Goal: Information Seeking & Learning: Find specific fact

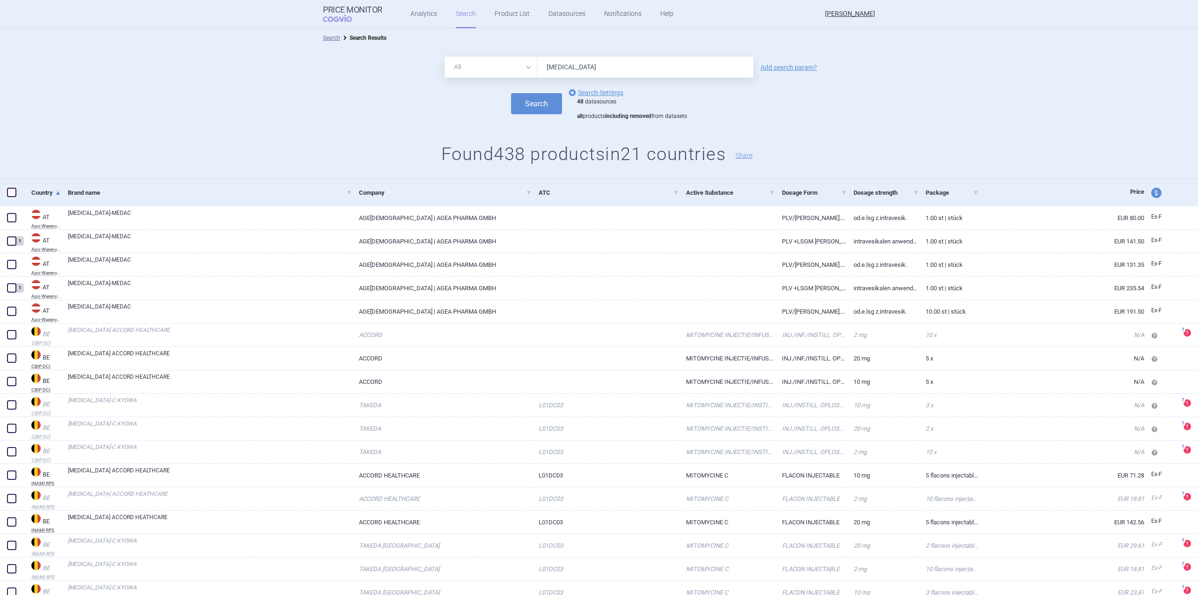
drag, startPoint x: 618, startPoint y: 73, endPoint x: 473, endPoint y: 101, distance: 147.6
click at [473, 101] on form "All Brand Name ATC Company Active Substance Country Newer than [MEDICAL_DATA] A…" at bounding box center [599, 89] width 1198 height 64
paste input "Calcio folinato"
click at [532, 111] on button "Search" at bounding box center [536, 103] width 51 height 21
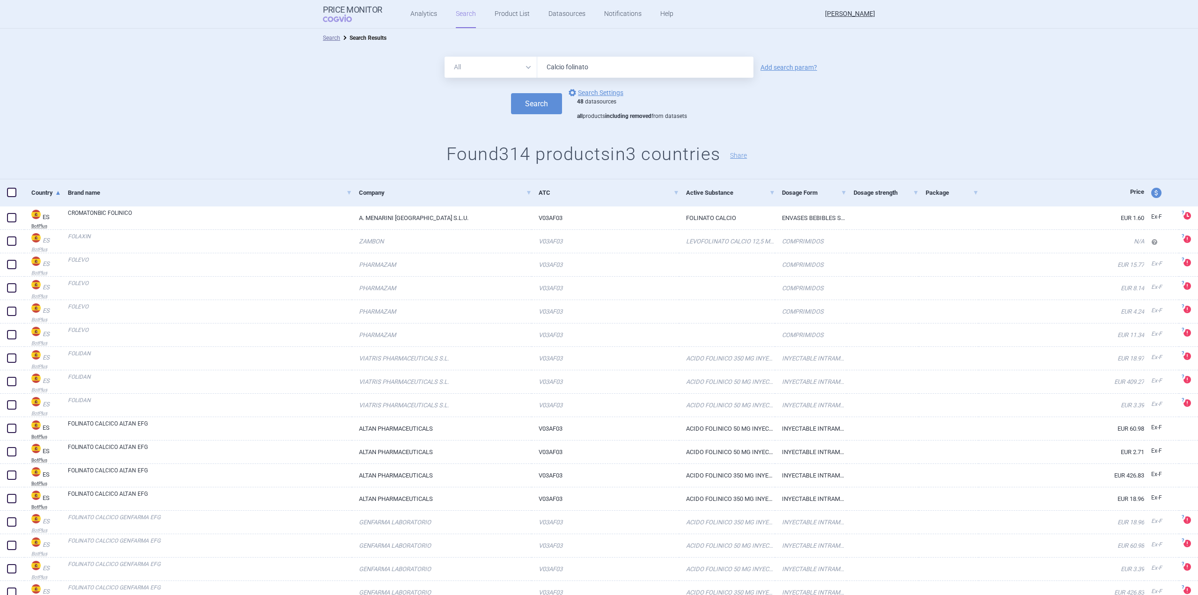
click at [642, 64] on input "Calcio folinato" at bounding box center [645, 67] width 216 height 21
type input "Calcio folinato sandoz"
click at [511, 93] on button "Search" at bounding box center [536, 103] width 51 height 21
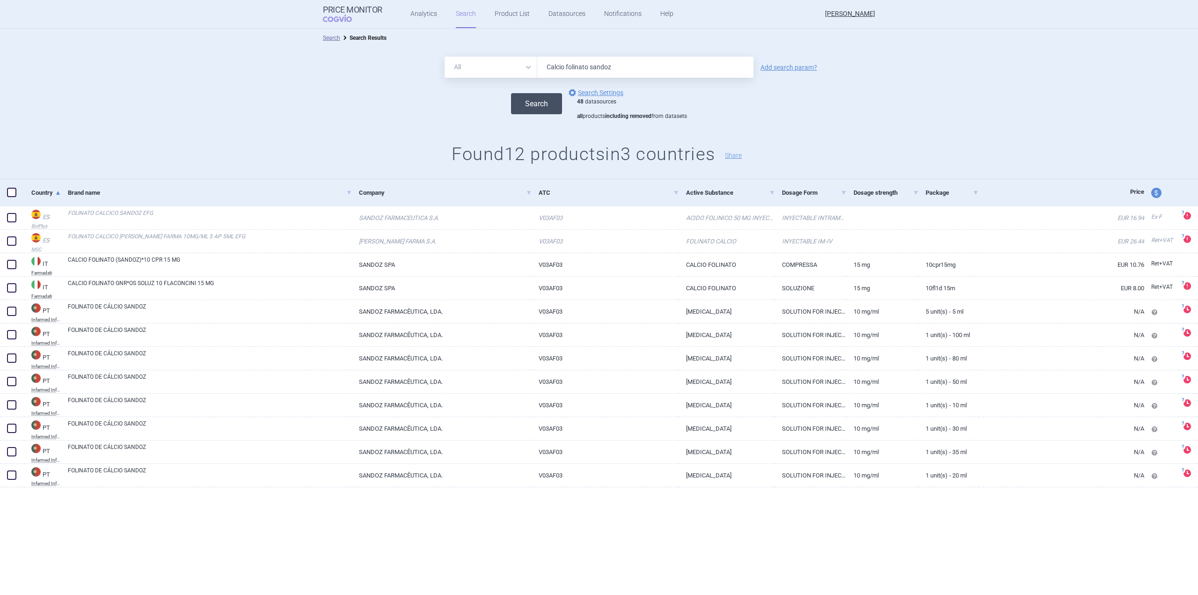
drag, startPoint x: 627, startPoint y: 74, endPoint x: 519, endPoint y: 103, distance: 111.5
click at [520, 103] on form "All Brand Name ATC Company Active Substance Country Newer than Calcio folinato …" at bounding box center [599, 89] width 1198 height 64
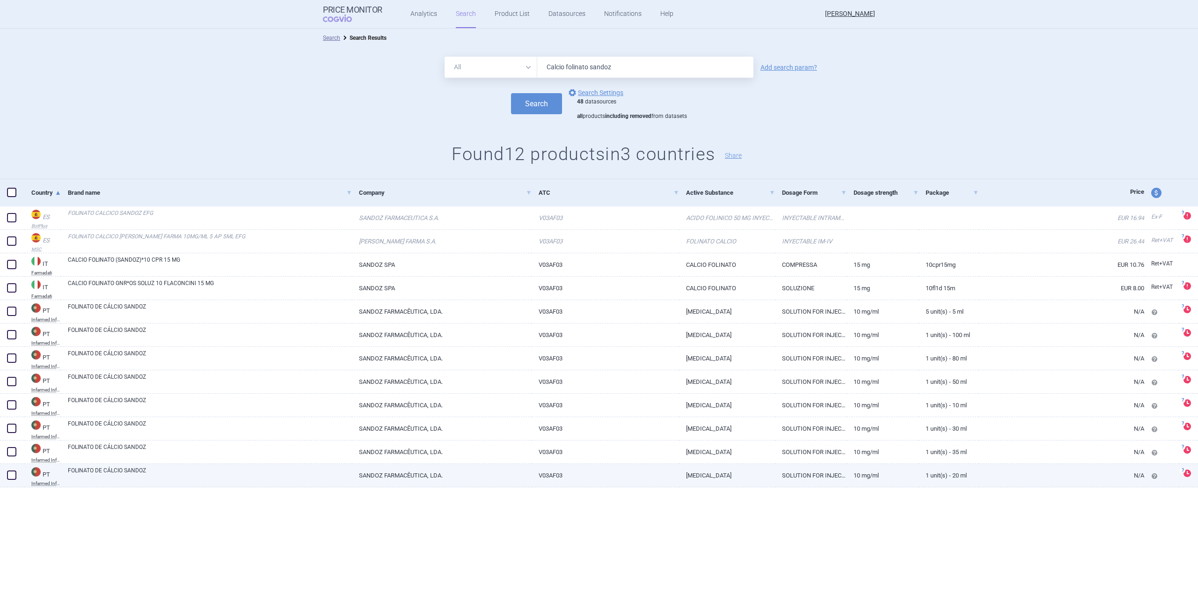
click at [506, 467] on link "SANDOZ FARMACÊUTICA, LDA." at bounding box center [442, 475] width 180 height 23
select select "EUR"
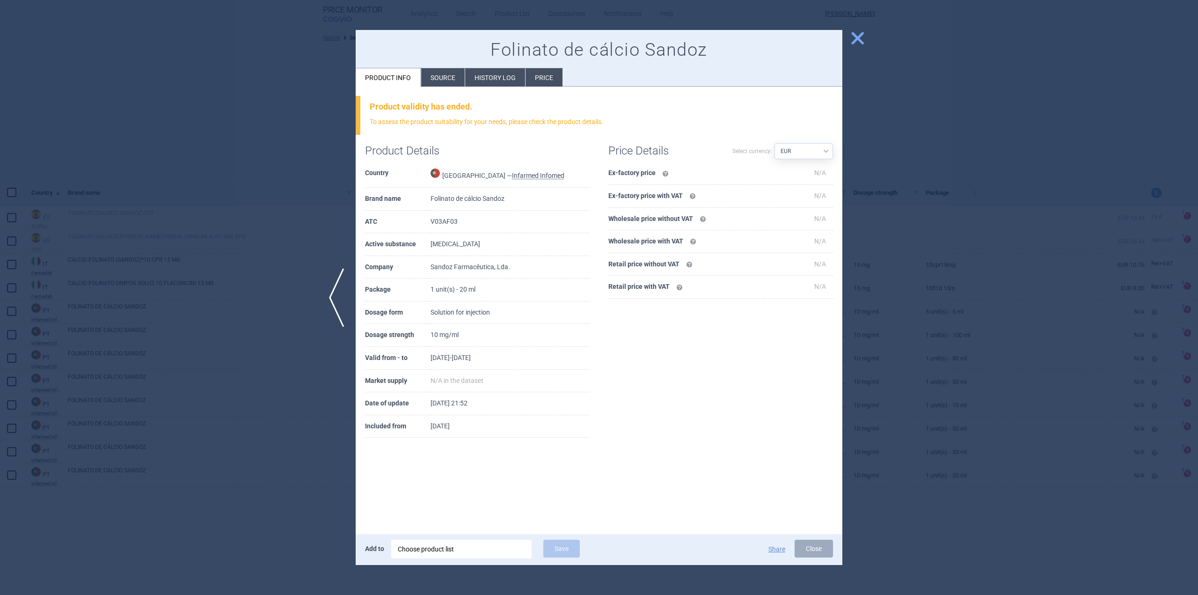
click at [461, 224] on td "V03AF03" at bounding box center [510, 222] width 159 height 23
copy td "V03AF03"
click at [218, 207] on div at bounding box center [599, 297] width 1198 height 595
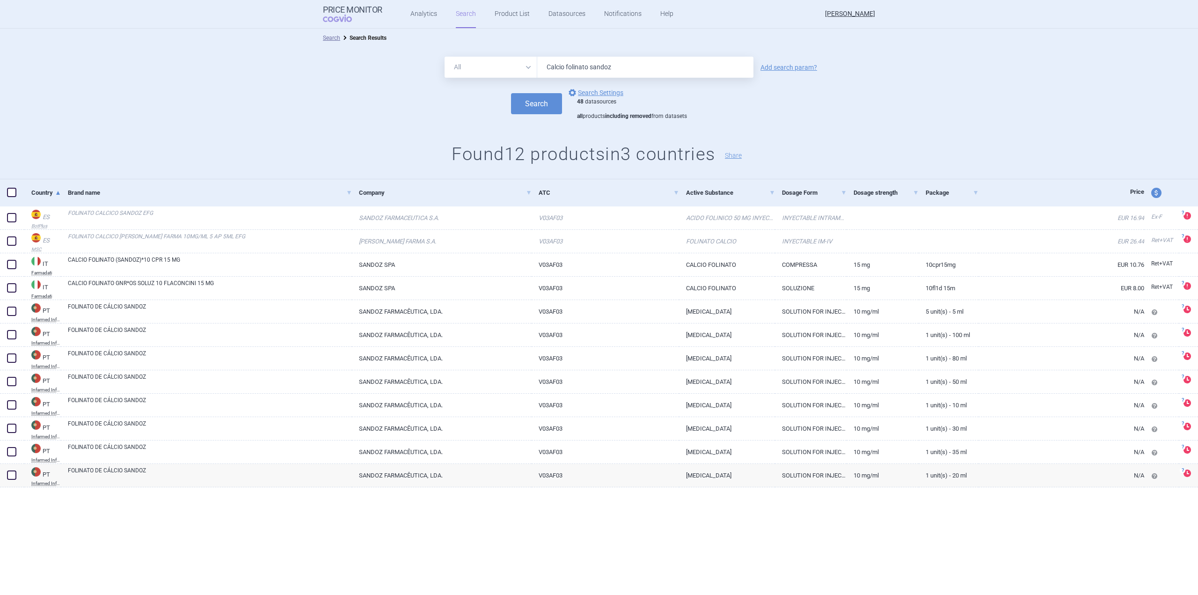
click at [775, 68] on link "Add search param?" at bounding box center [789, 67] width 57 height 7
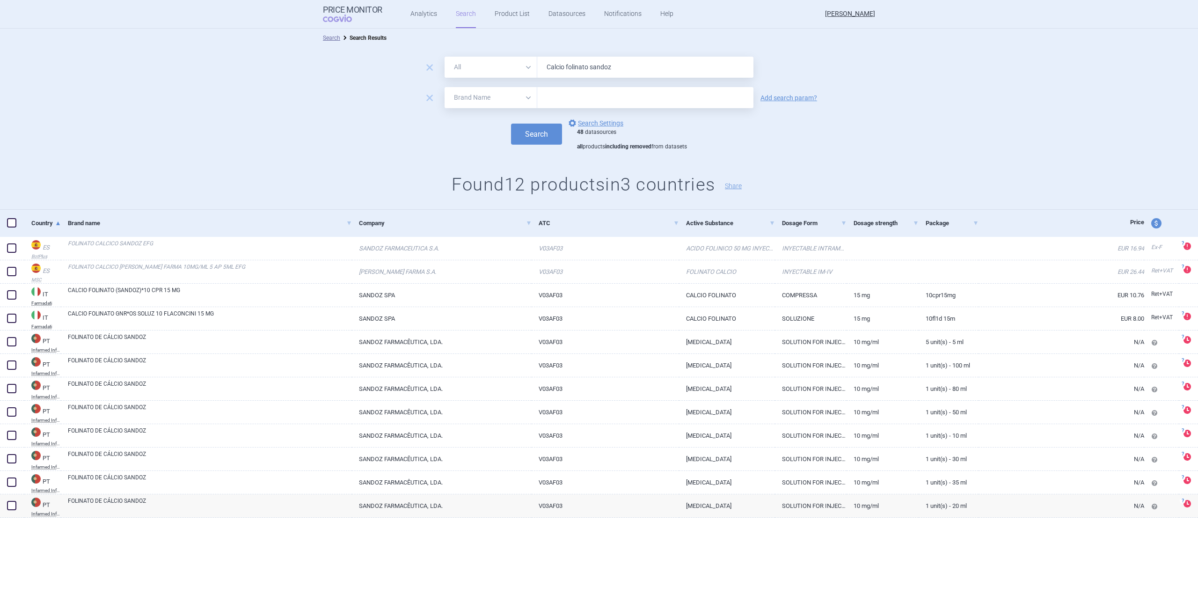
click at [497, 105] on select "All Brand Name ATC Company Active Substance Country Newer than" at bounding box center [491, 97] width 93 height 21
select select "atc"
click at [445, 87] on select "All Brand Name ATC Company Active Substance Country Newer than" at bounding box center [491, 97] width 93 height 21
click at [558, 98] on input "text" at bounding box center [645, 97] width 216 height 21
paste input "V03AF03"
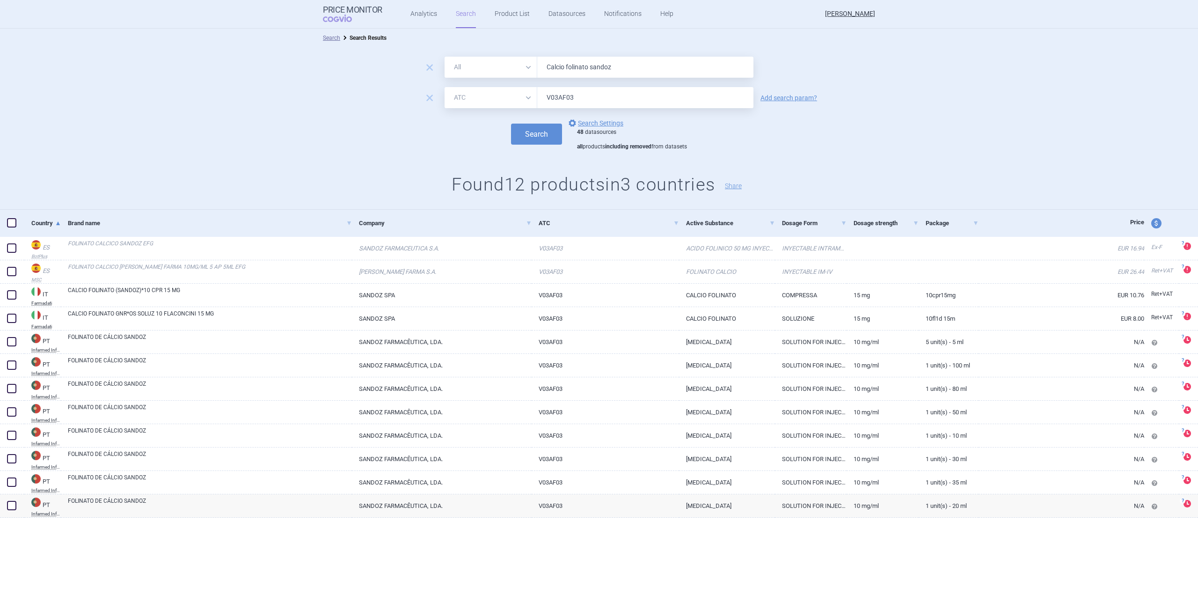
type input "V03AF03"
click at [682, 65] on input "Calcio folinato sandoz" at bounding box center [645, 67] width 216 height 21
click at [683, 65] on input "Calcio folinato sandoz" at bounding box center [645, 67] width 216 height 21
type input "sandoz"
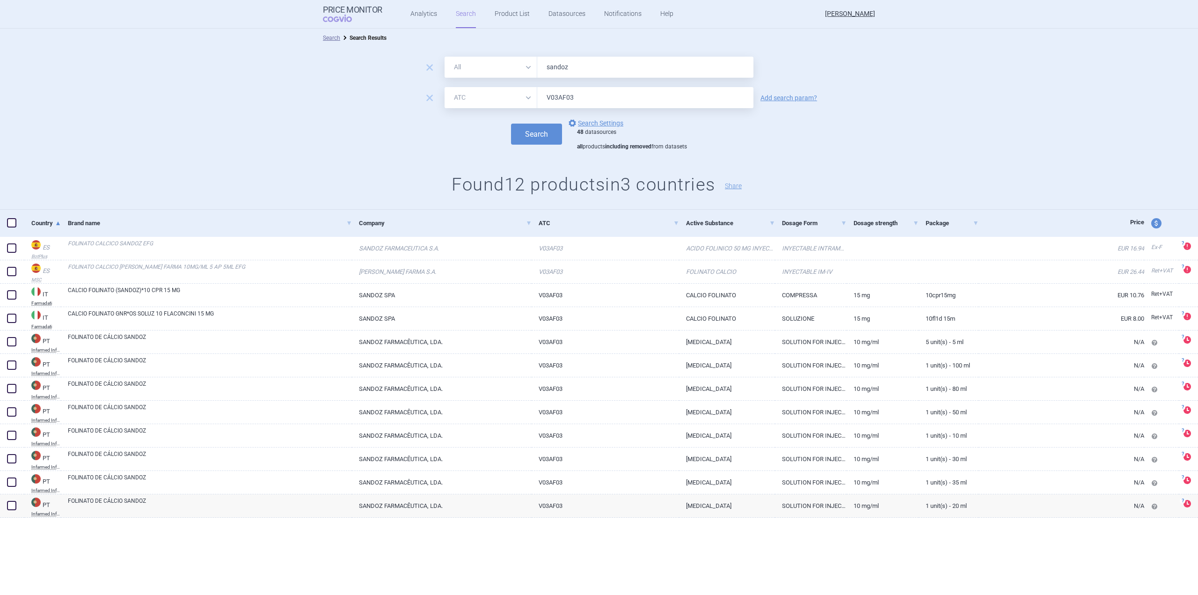
click at [511, 124] on button "Search" at bounding box center [536, 134] width 51 height 21
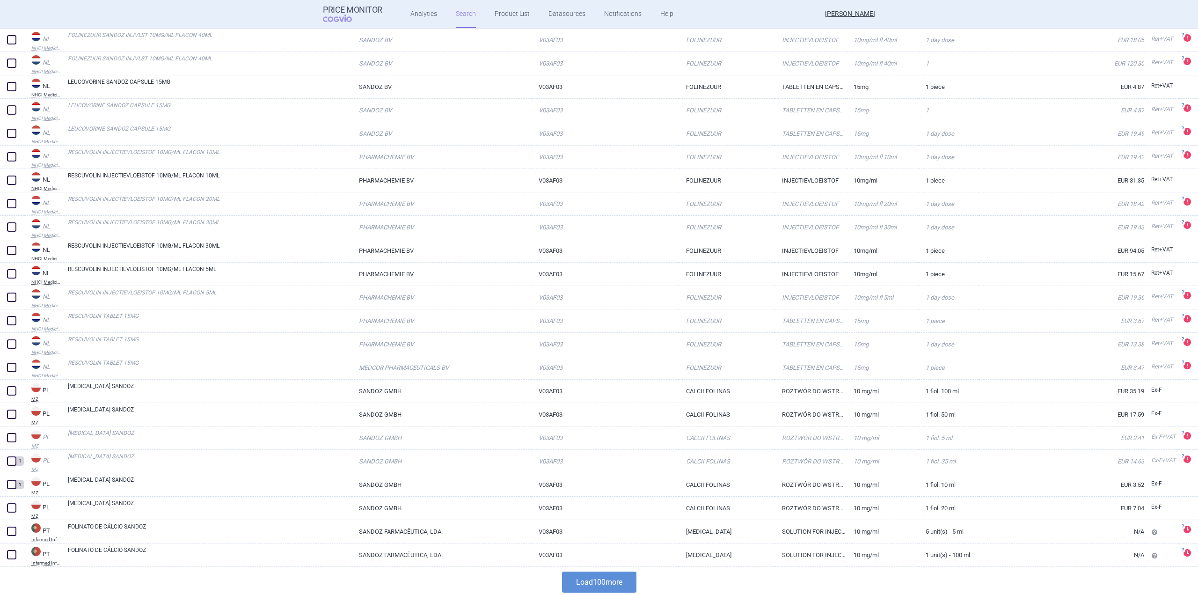
scroll to position [2013, 0]
click at [595, 588] on button "Load 100 more" at bounding box center [599, 579] width 74 height 21
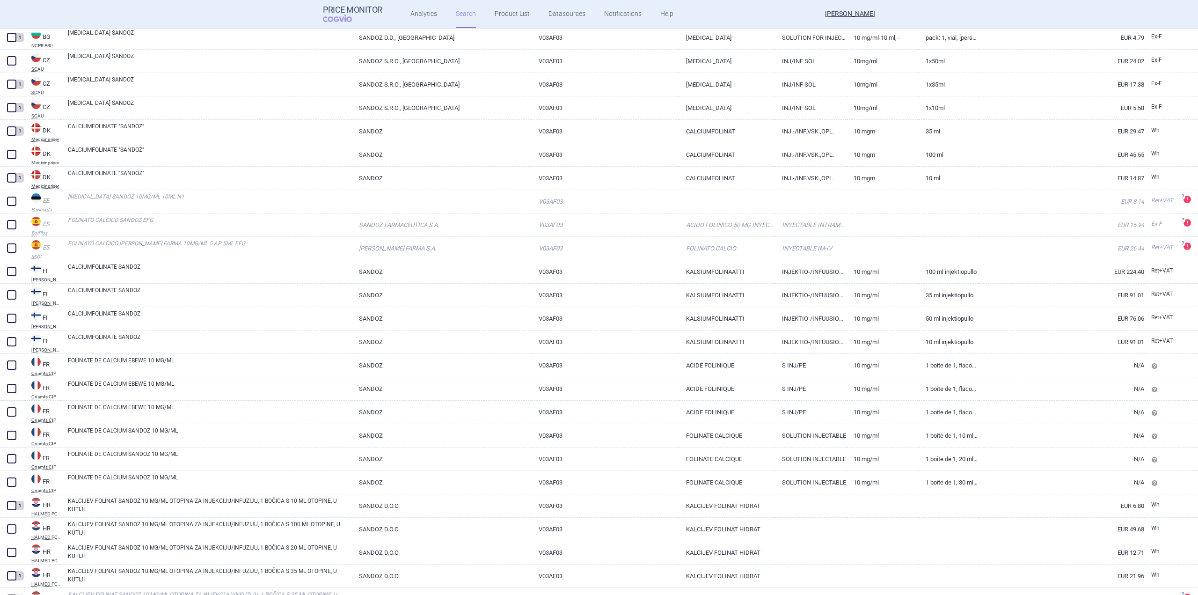
scroll to position [114, 0]
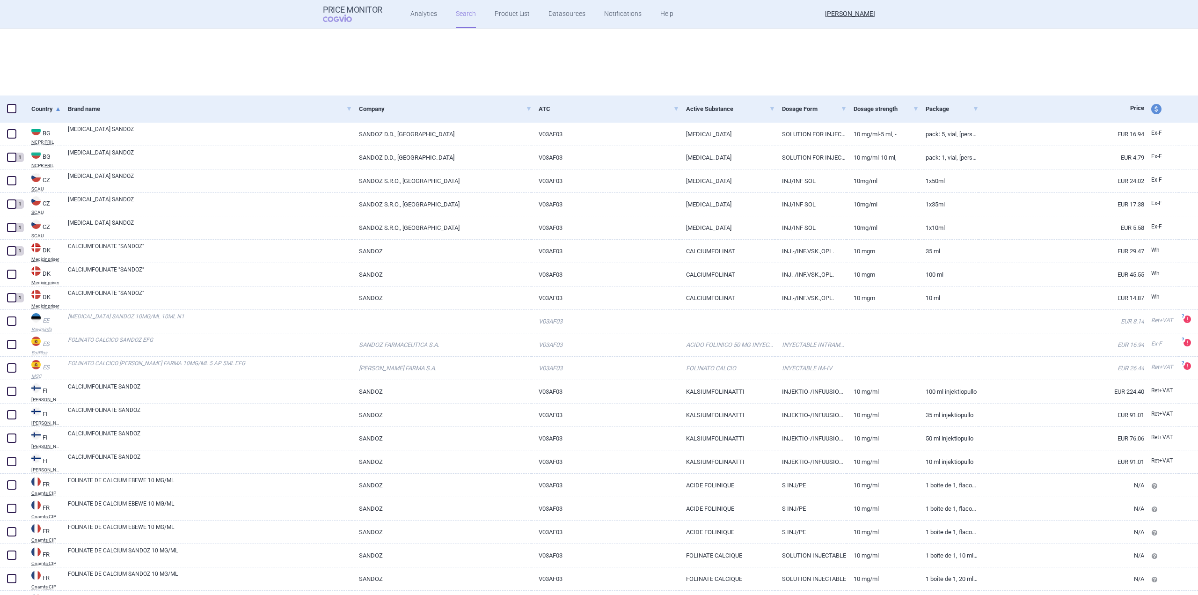
select select "atc"
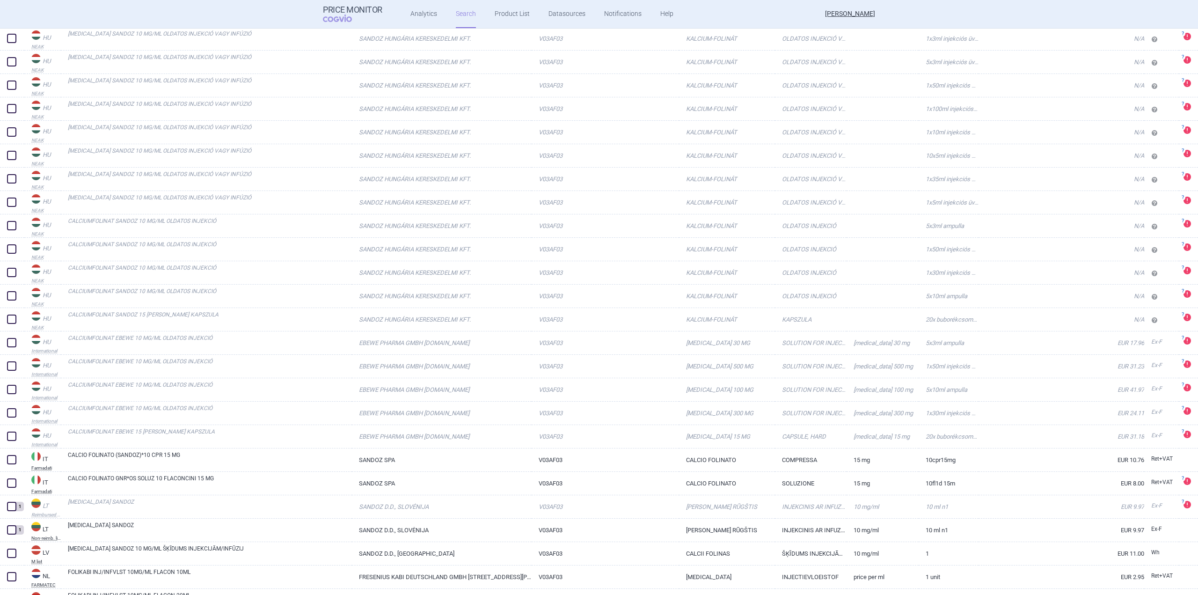
scroll to position [889, 0]
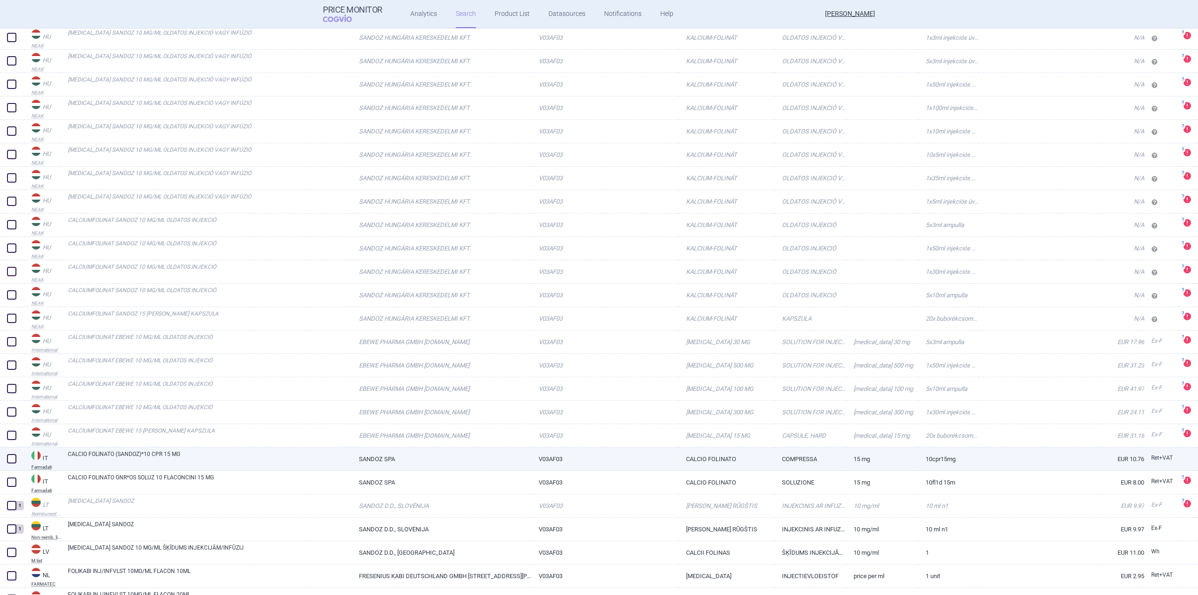
click at [12, 459] on span at bounding box center [11, 458] width 9 height 9
checkbox input "true"
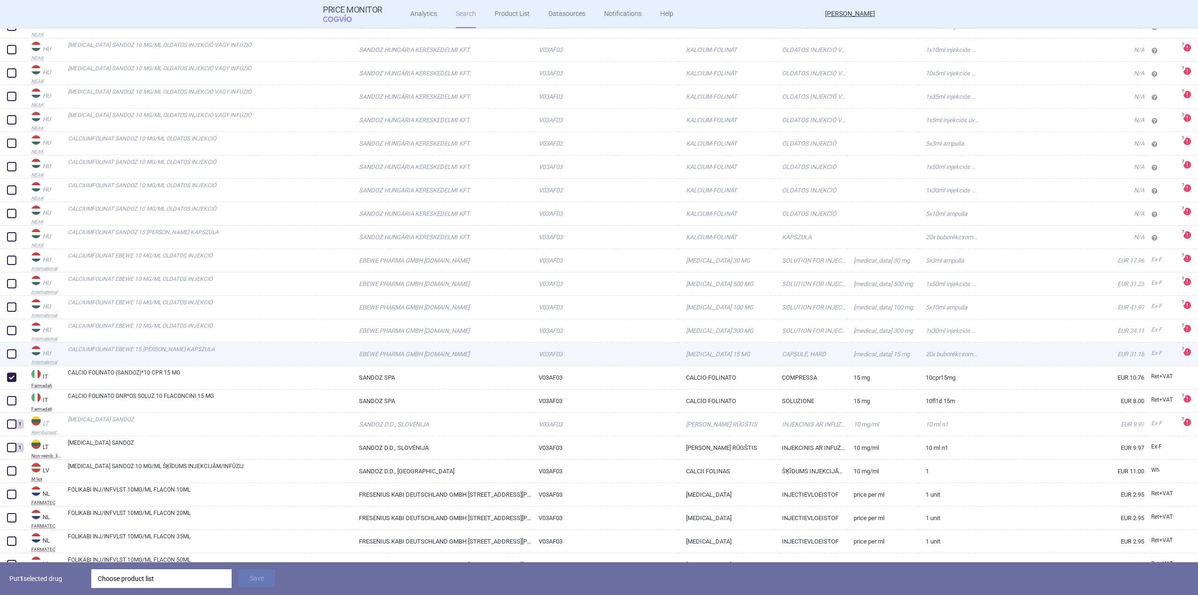
scroll to position [983, 0]
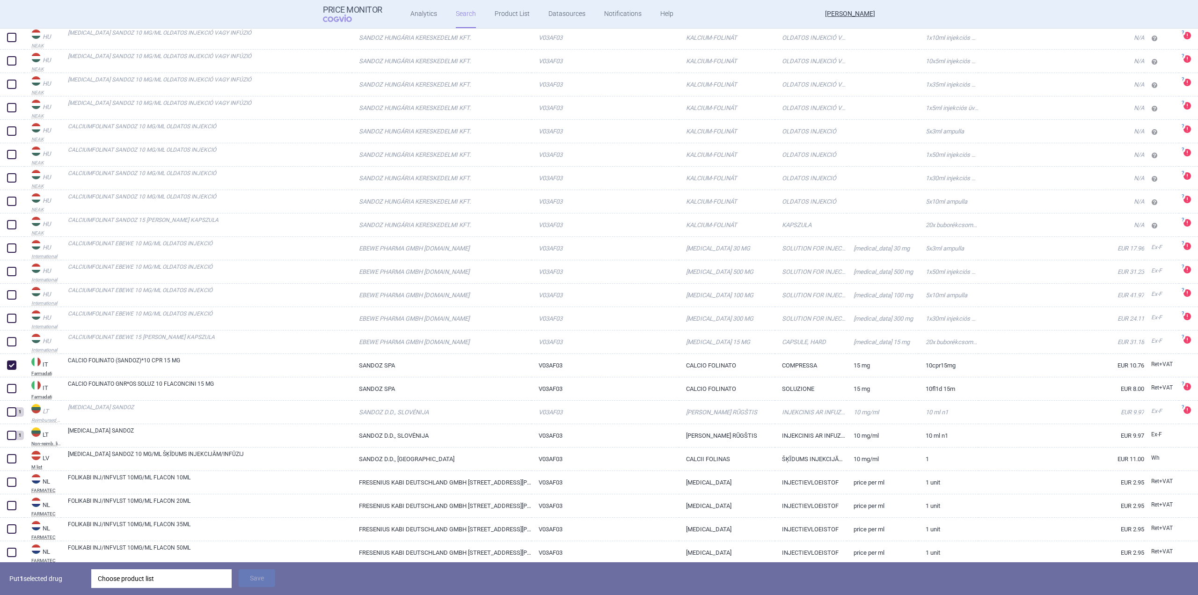
click at [150, 580] on div "Choose product list" at bounding box center [161, 578] width 127 height 19
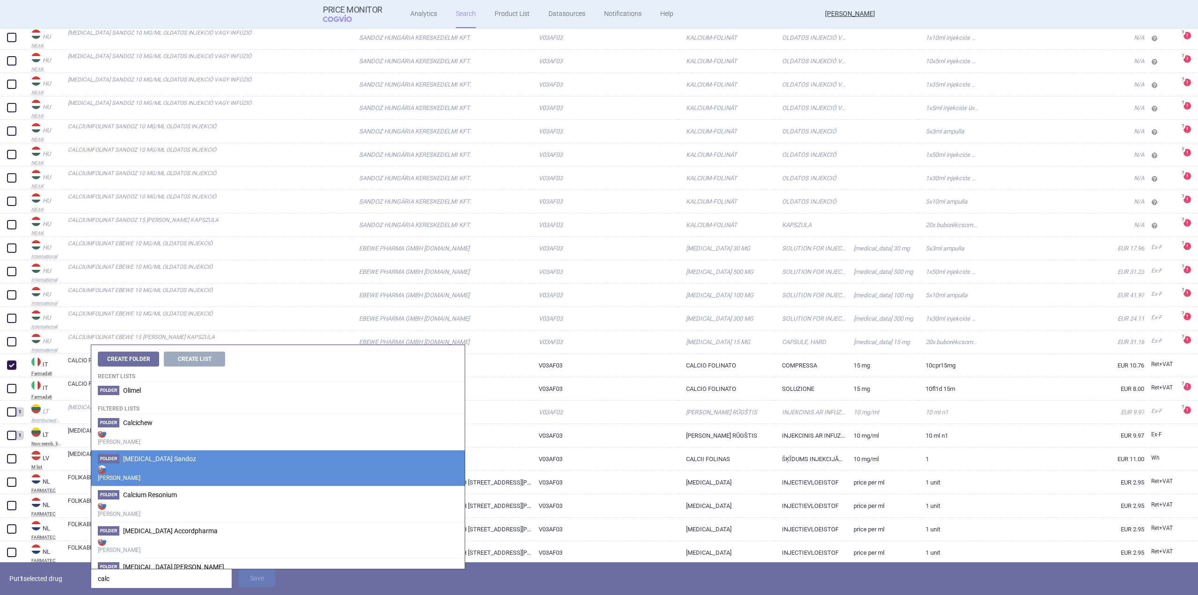
type input "calc"
drag, startPoint x: 202, startPoint y: 471, endPoint x: 193, endPoint y: 471, distance: 8.9
click at [199, 472] on strong "[PERSON_NAME]" at bounding box center [278, 472] width 360 height 19
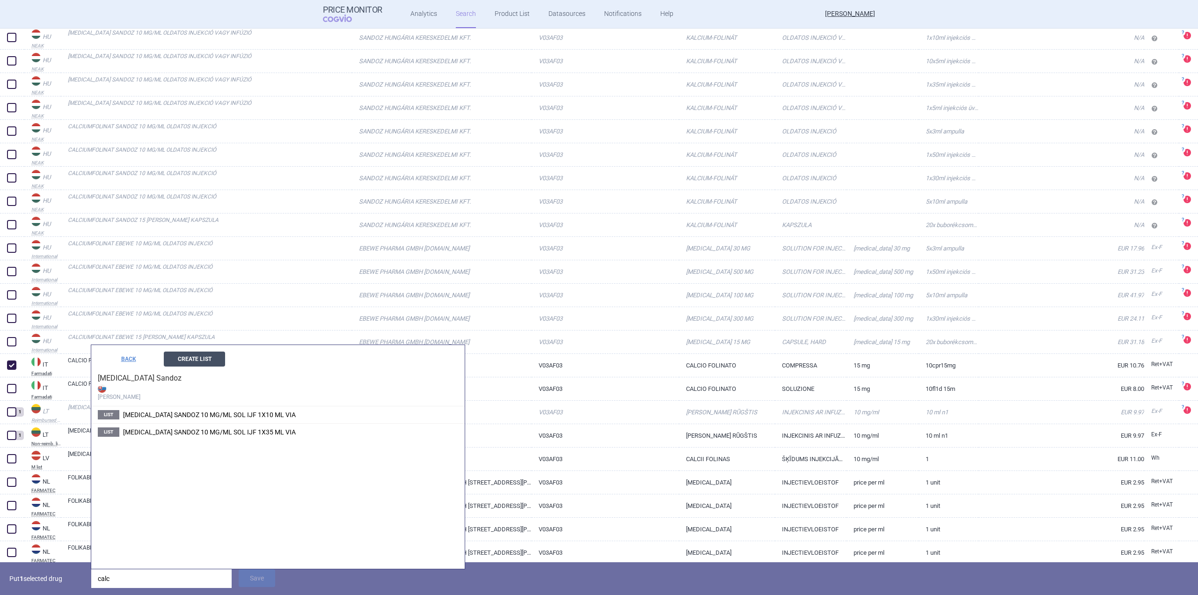
click at [202, 364] on button "Create List" at bounding box center [194, 359] width 61 height 15
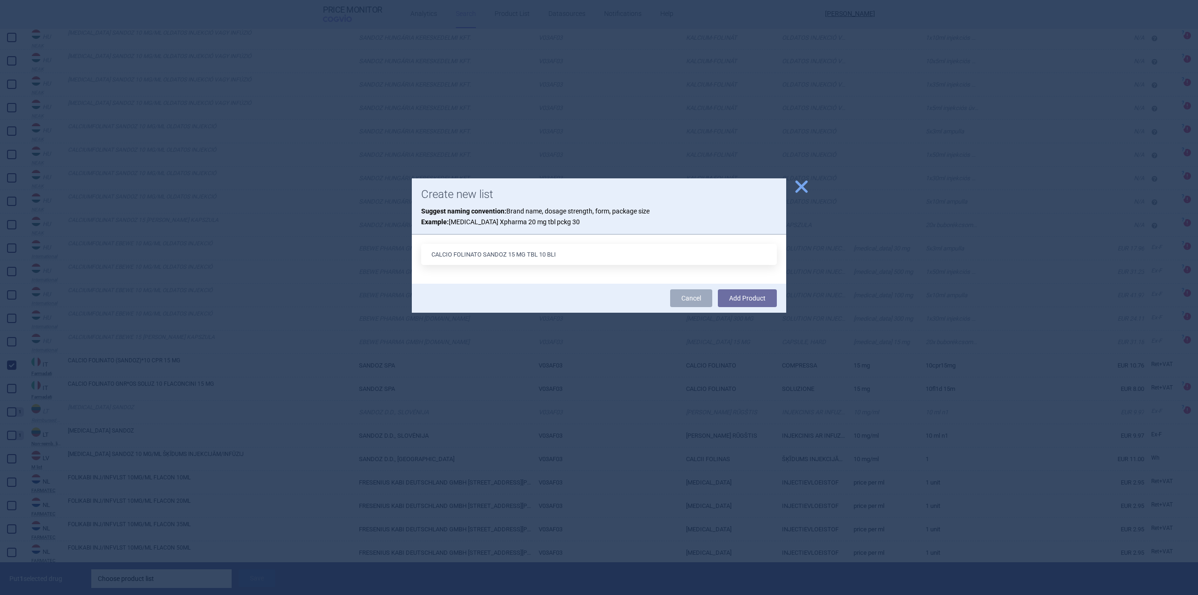
type input "CALCIO FOLINATO SANDOZ 15 MG TBL 10 BLI"
click at [718, 289] on button "Add Product" at bounding box center [747, 298] width 59 height 18
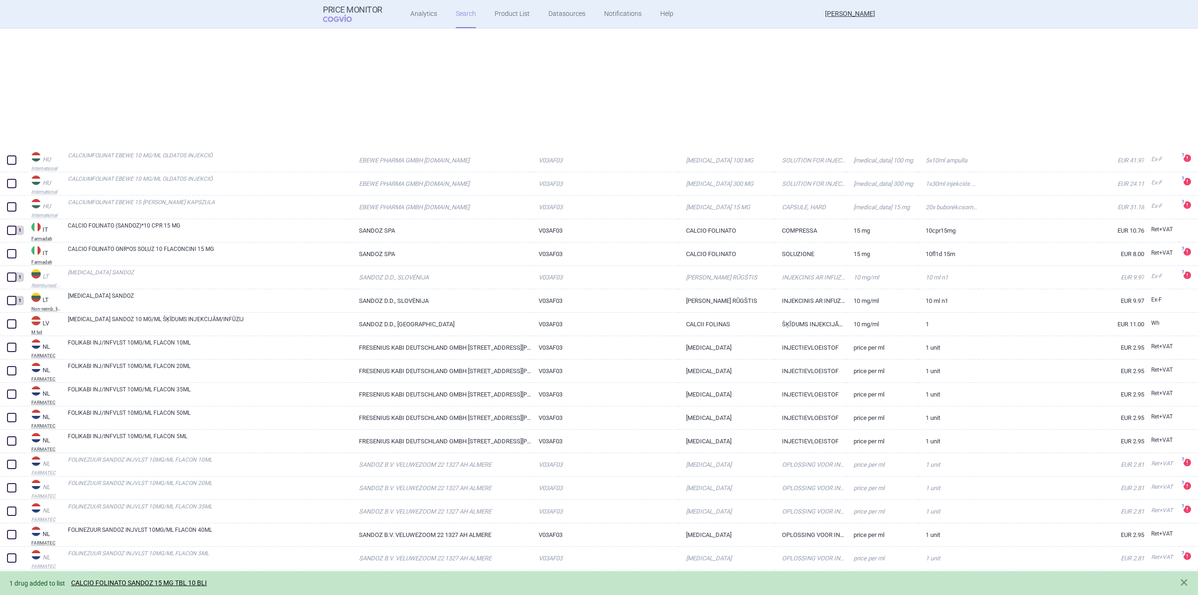
scroll to position [1264, 0]
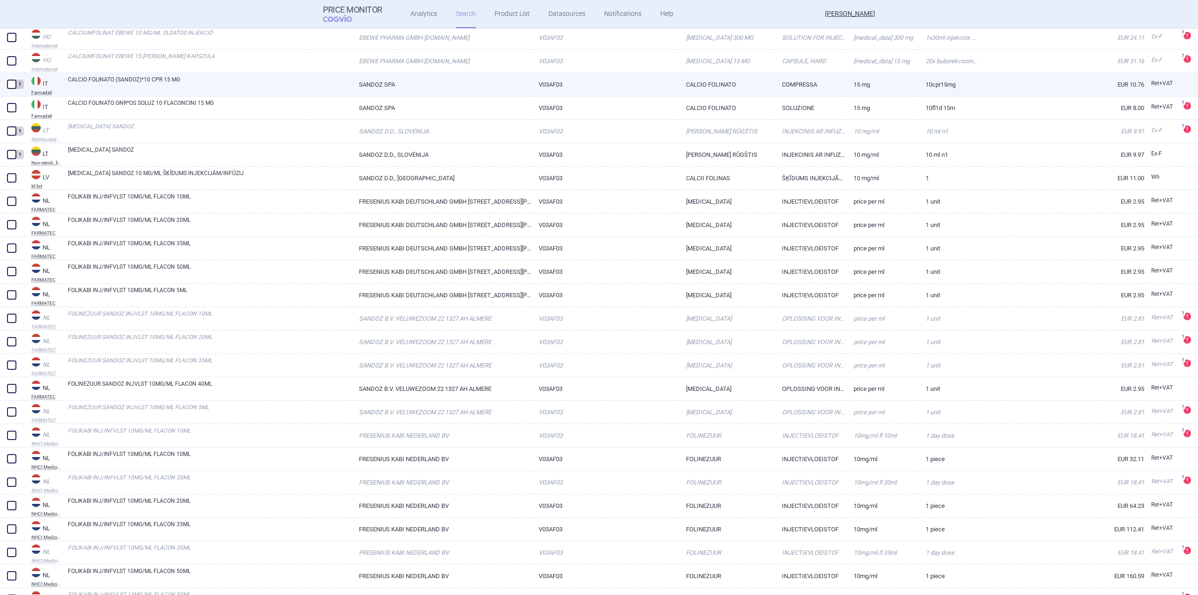
click at [394, 89] on link "SANDOZ SPA" at bounding box center [442, 84] width 180 height 23
select select "EUR"
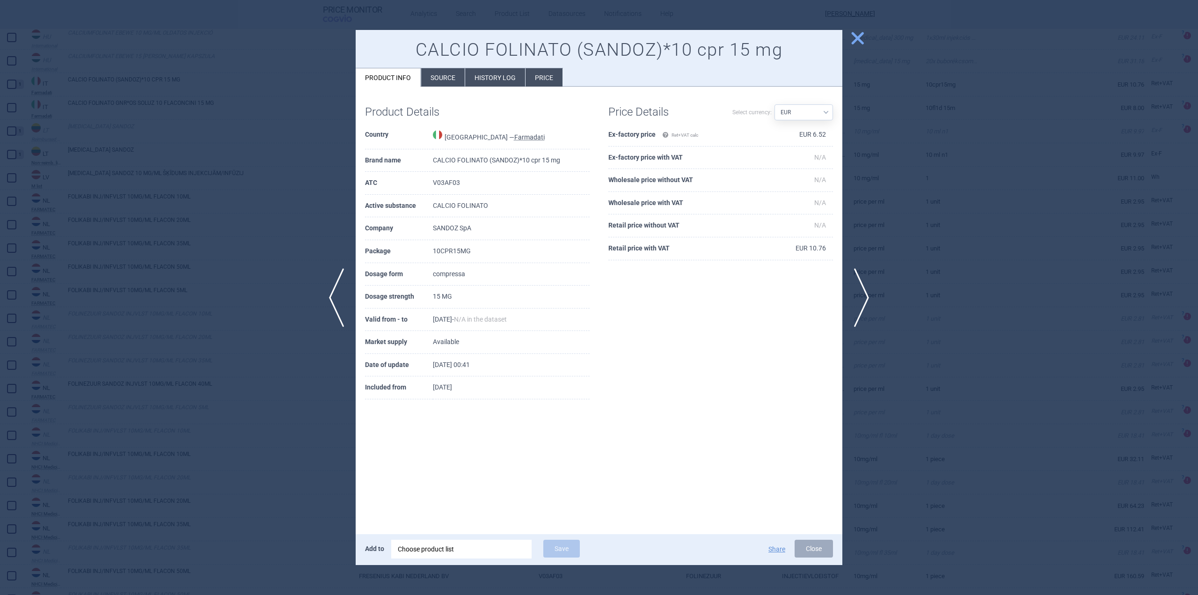
click at [452, 277] on td "compressa" at bounding box center [511, 274] width 157 height 23
copy td "compressa"
click at [242, 201] on div at bounding box center [599, 297] width 1198 height 595
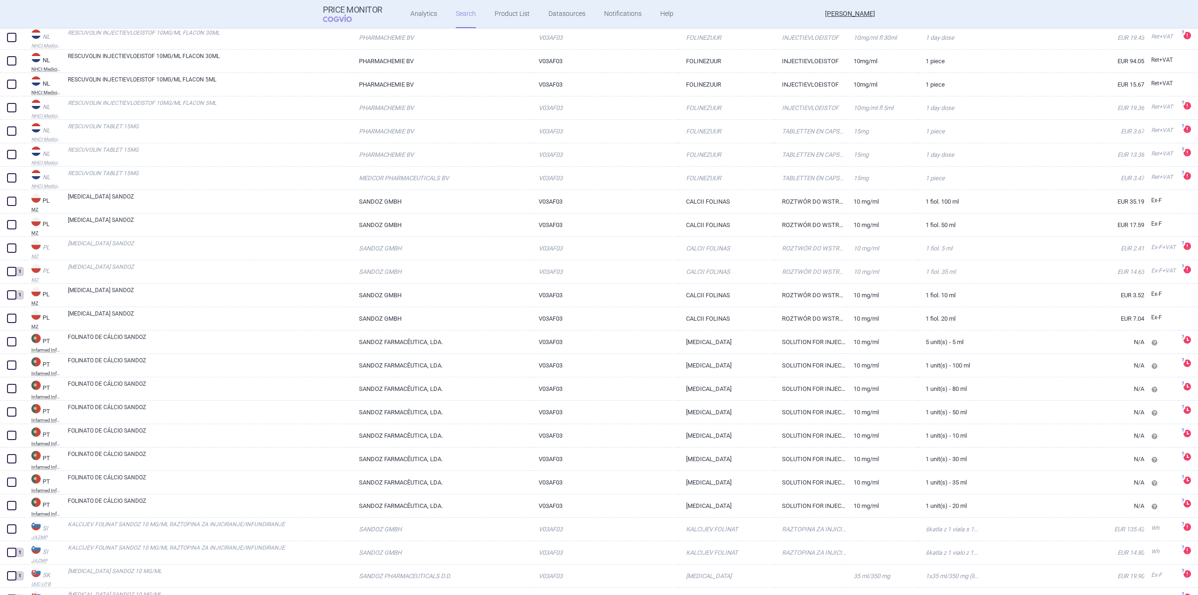
scroll to position [2294, 0]
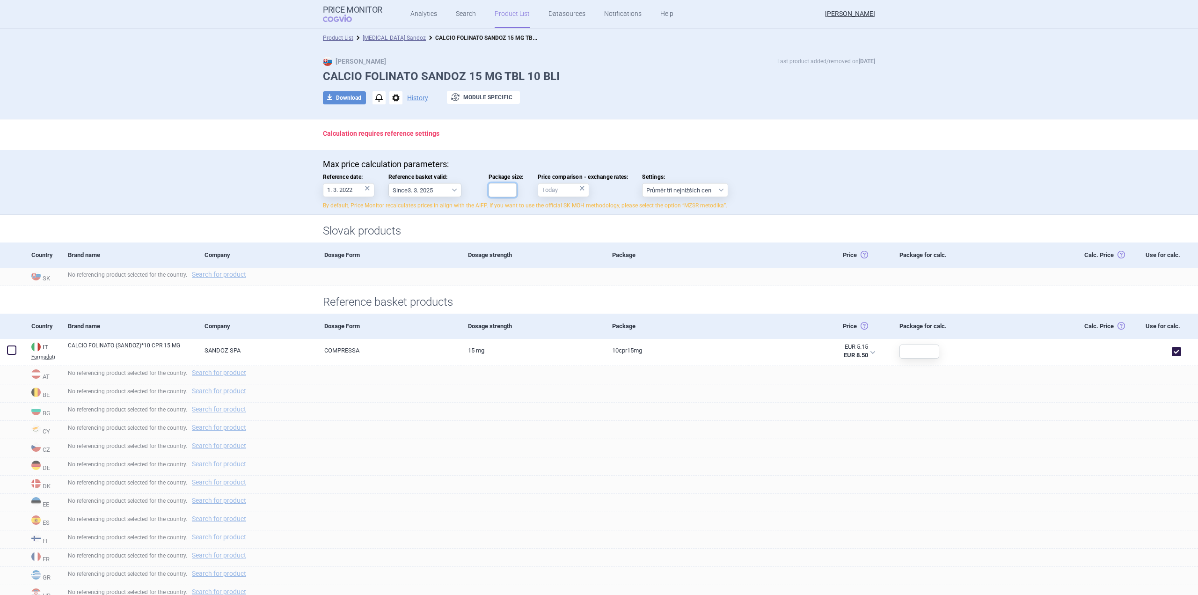
click at [494, 196] on input "Package size:" at bounding box center [503, 190] width 28 height 14
type input "10"
click at [757, 401] on div "No referencing product selected for the country. Search for product" at bounding box center [630, 393] width 1138 height 18
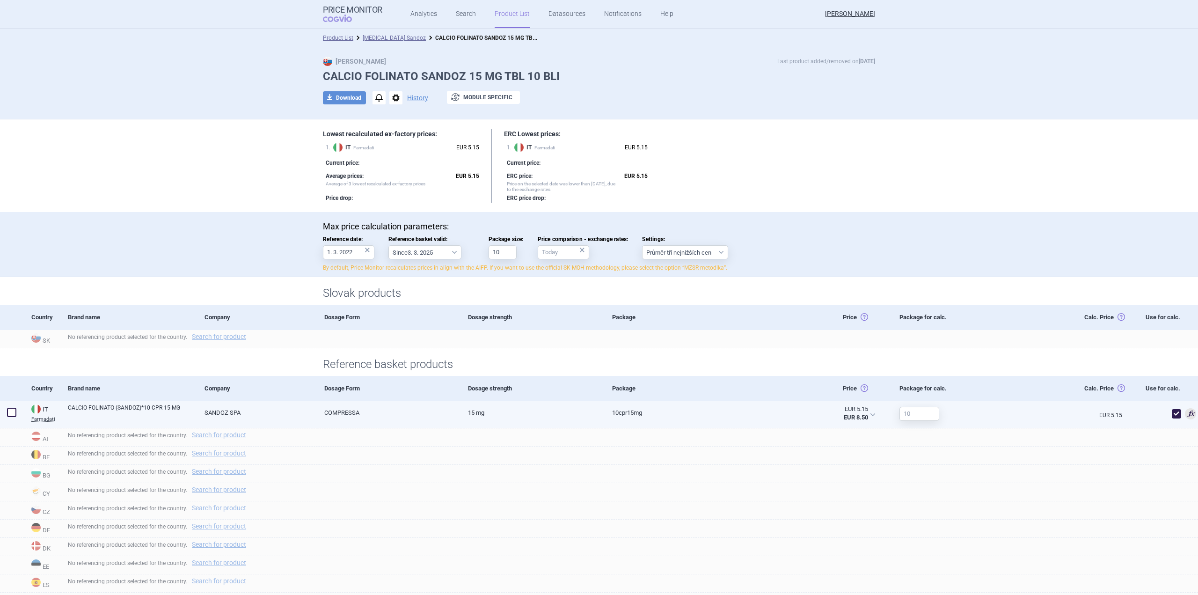
click at [551, 423] on link "15 MG" at bounding box center [533, 412] width 144 height 23
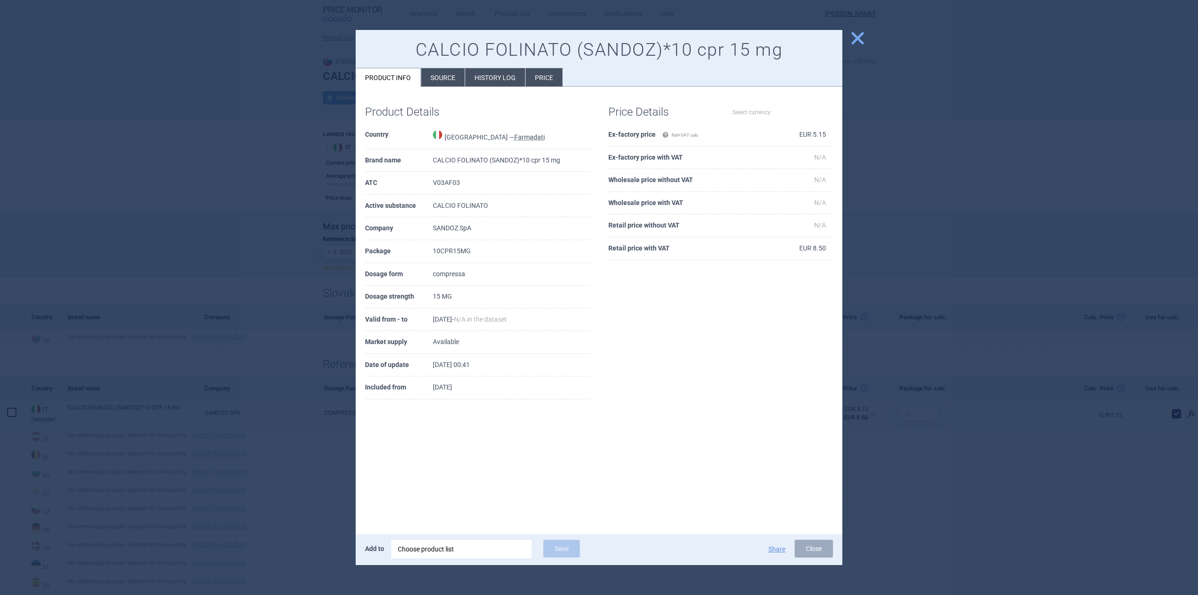
select select "EUR"
click at [1026, 178] on div at bounding box center [599, 297] width 1198 height 595
